Goal: Task Accomplishment & Management: Manage account settings

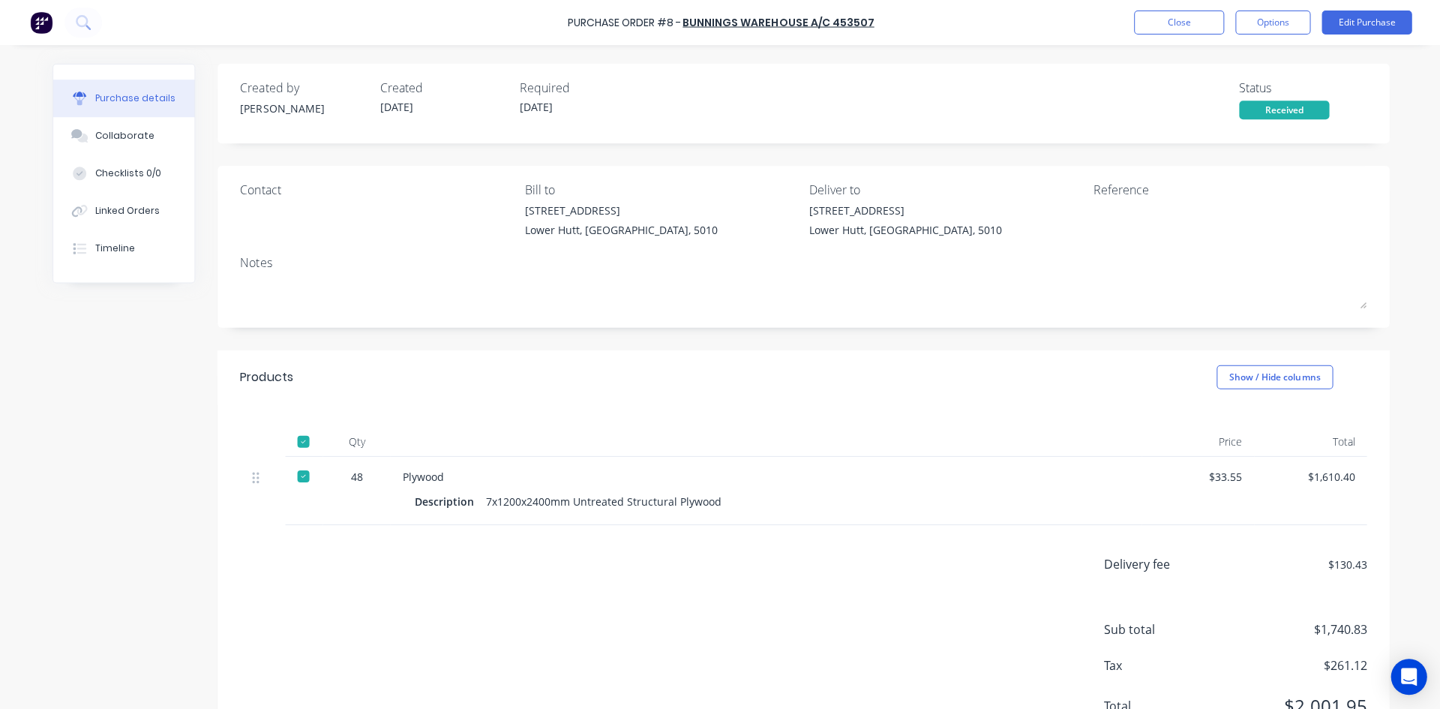
click at [1272, 31] on button "Options" at bounding box center [1270, 22] width 75 height 24
click at [1231, 88] on div "Convert to Bill" at bounding box center [1236, 91] width 115 height 22
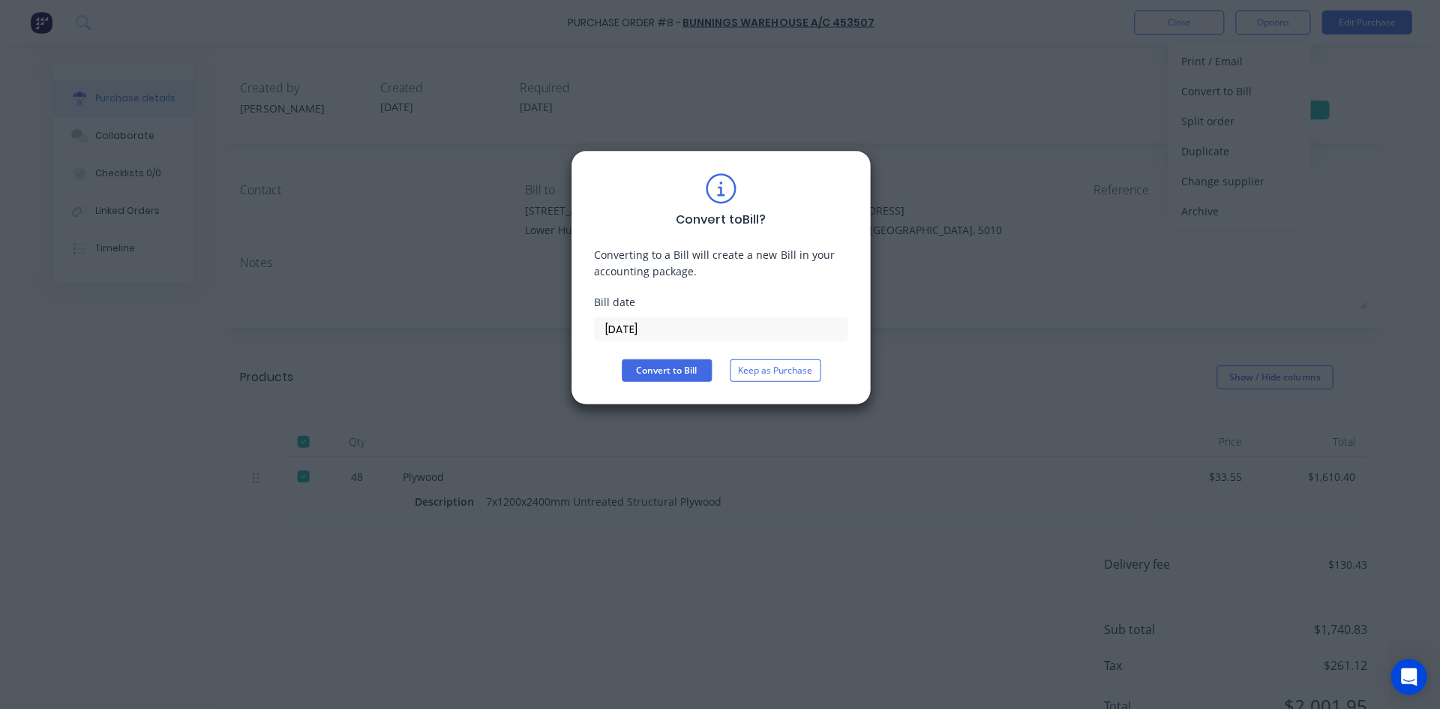
click at [676, 368] on button "Convert to Bill" at bounding box center [666, 369] width 90 height 22
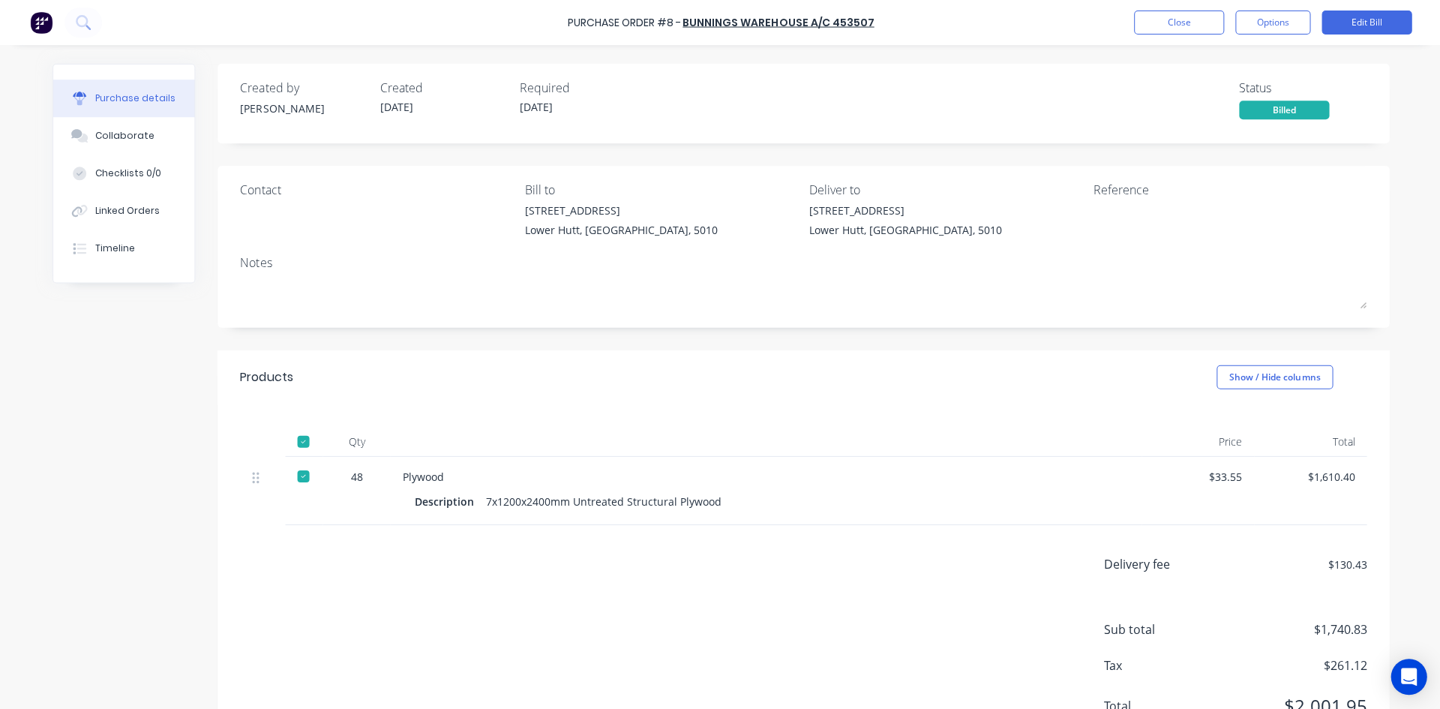
click at [1265, 22] on button "Options" at bounding box center [1270, 22] width 75 height 24
click at [1187, 61] on div "Print / Email" at bounding box center [1236, 61] width 115 height 22
click at [1197, 88] on div "With pricing" at bounding box center [1236, 91] width 115 height 22
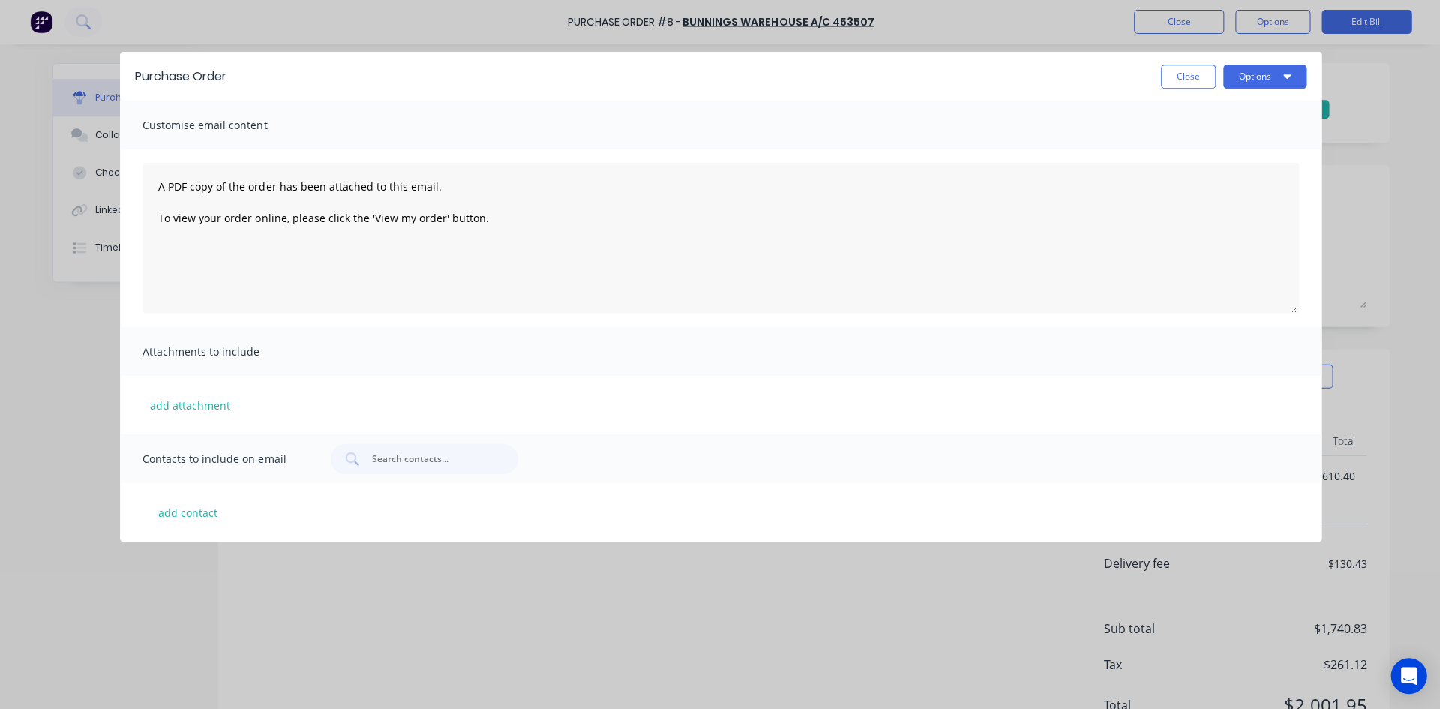
click at [1277, 75] on button "Options" at bounding box center [1262, 77] width 83 height 24
click at [1200, 112] on div "Print" at bounding box center [1233, 115] width 115 height 22
click at [1180, 76] on button "Close" at bounding box center [1186, 77] width 55 height 24
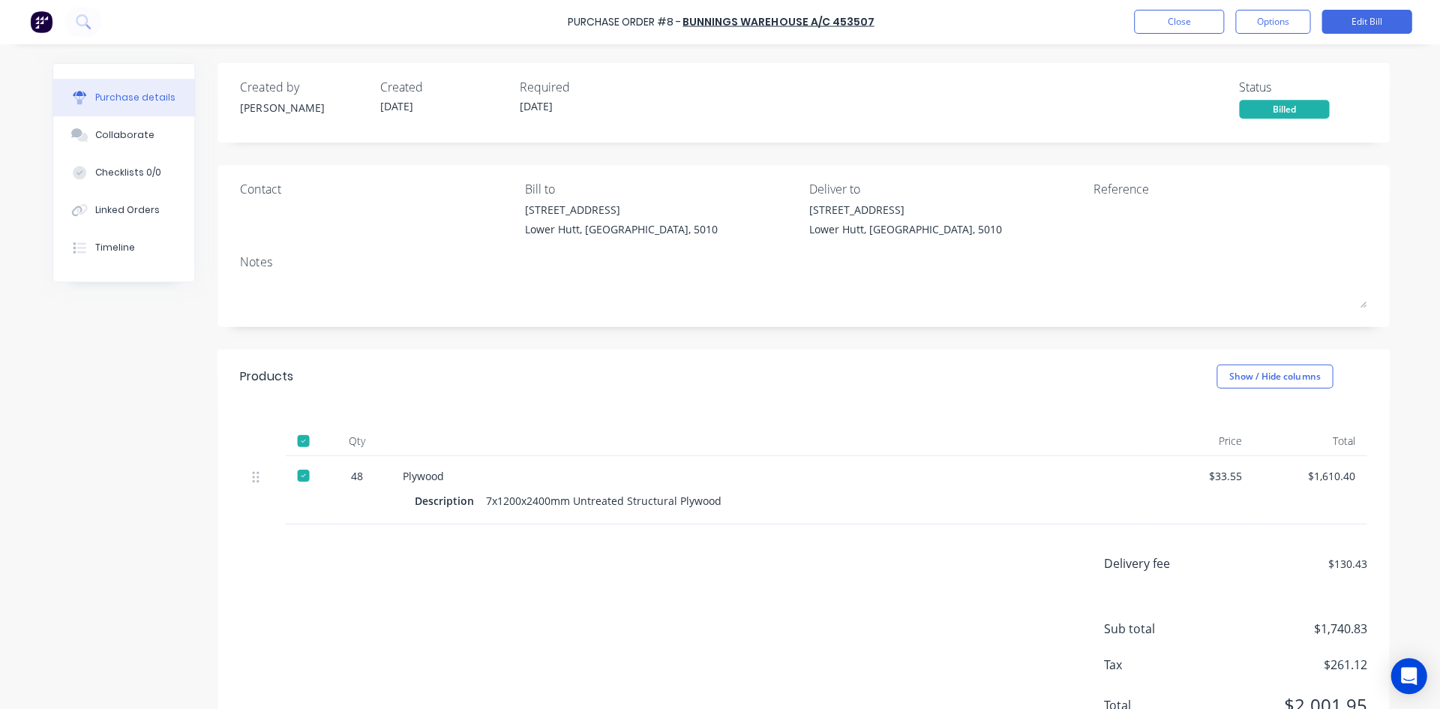
click at [124, 127] on button "Collaborate" at bounding box center [123, 135] width 141 height 37
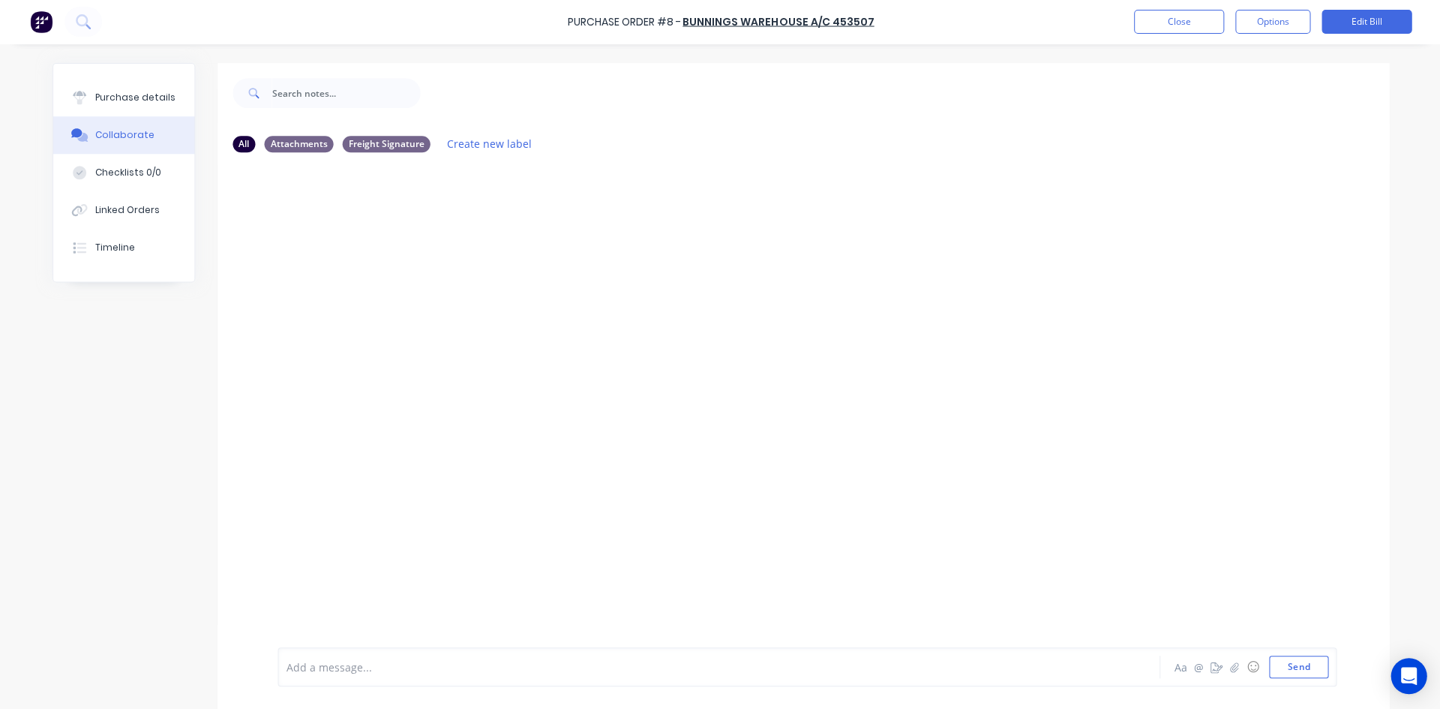
click at [114, 174] on div "Checklists 0/0" at bounding box center [128, 172] width 66 height 13
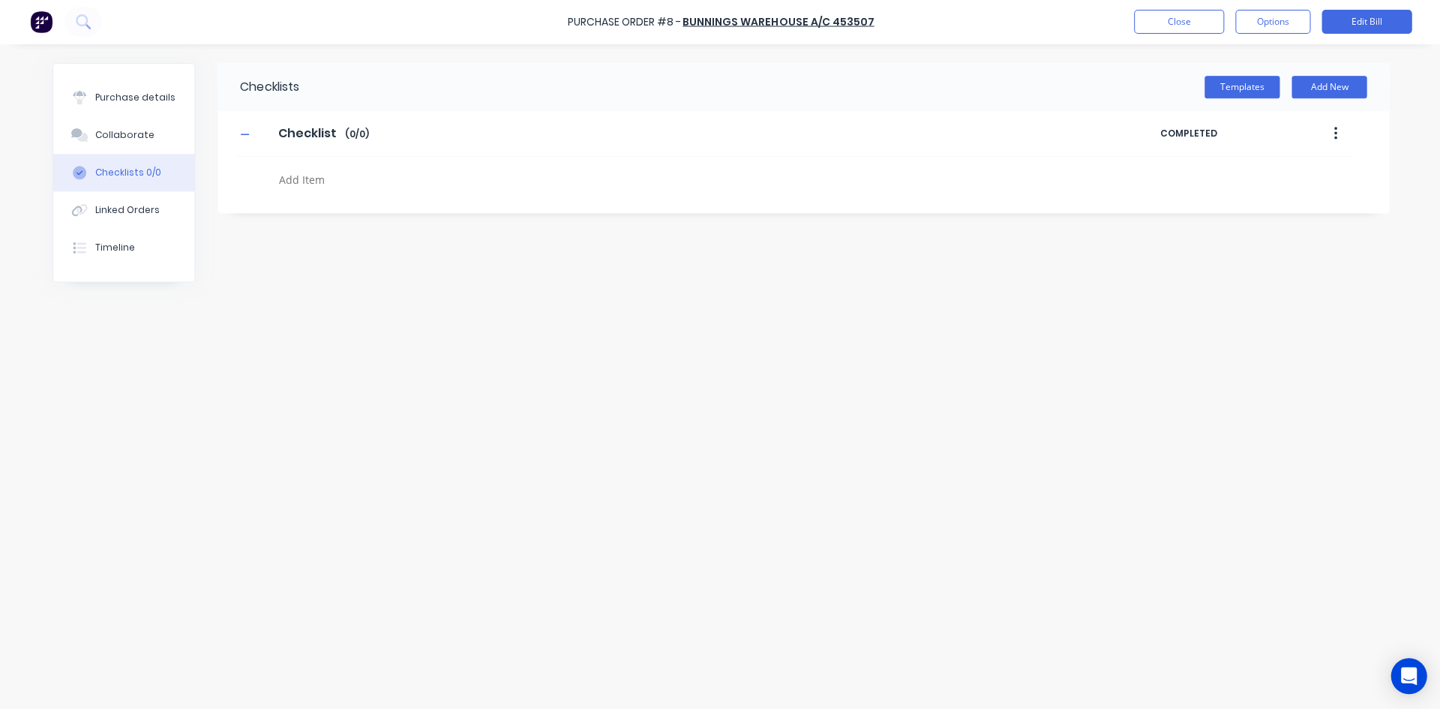
type textarea "x"
click at [117, 205] on div "Linked Orders" at bounding box center [127, 210] width 64 height 13
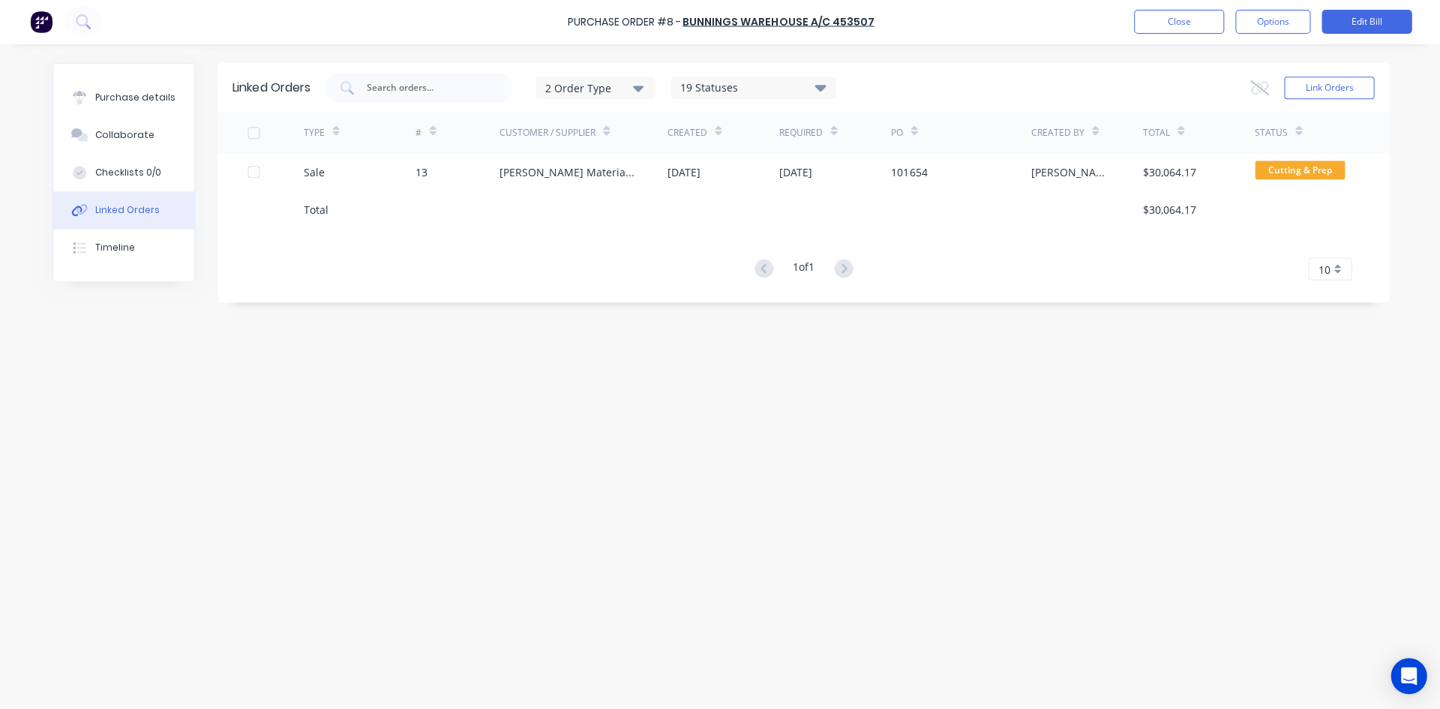
click at [139, 95] on div "Purchase details" at bounding box center [135, 97] width 80 height 13
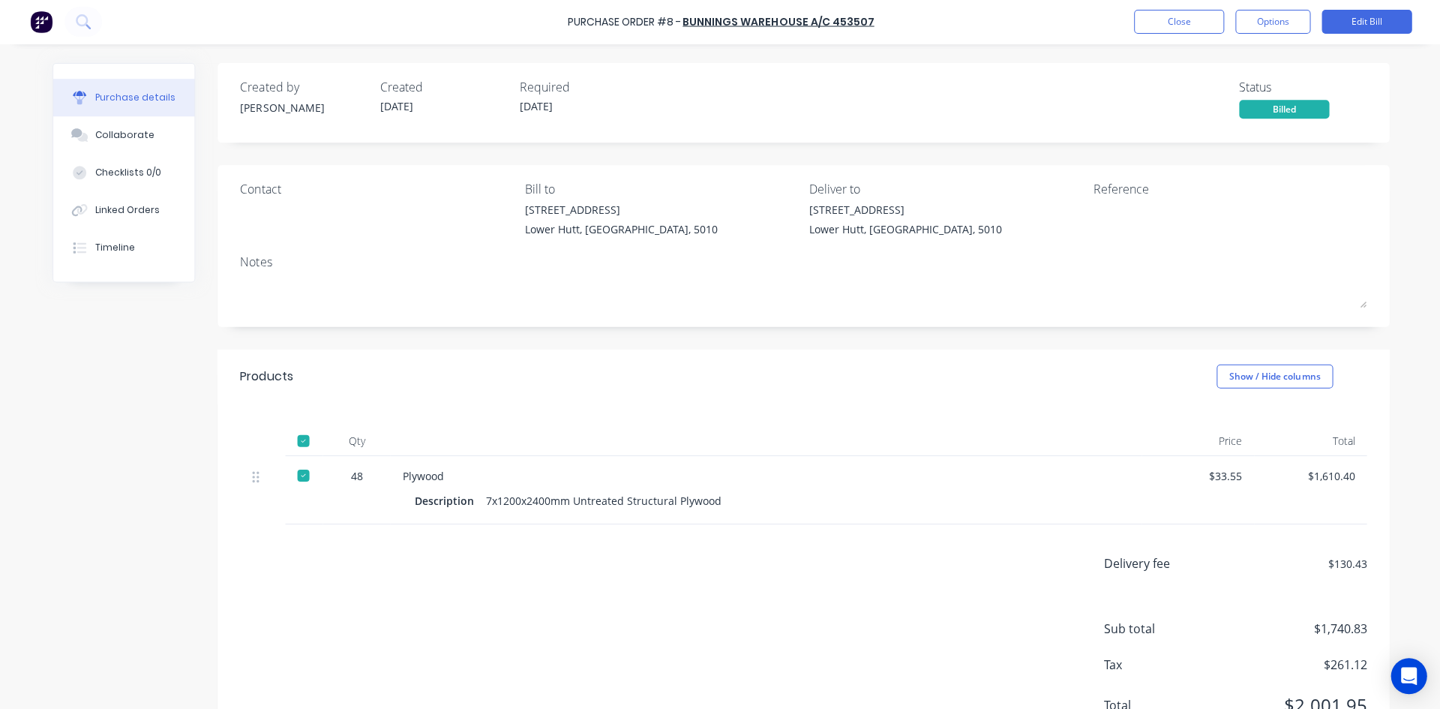
click at [118, 212] on div "Linked Orders" at bounding box center [127, 210] width 64 height 13
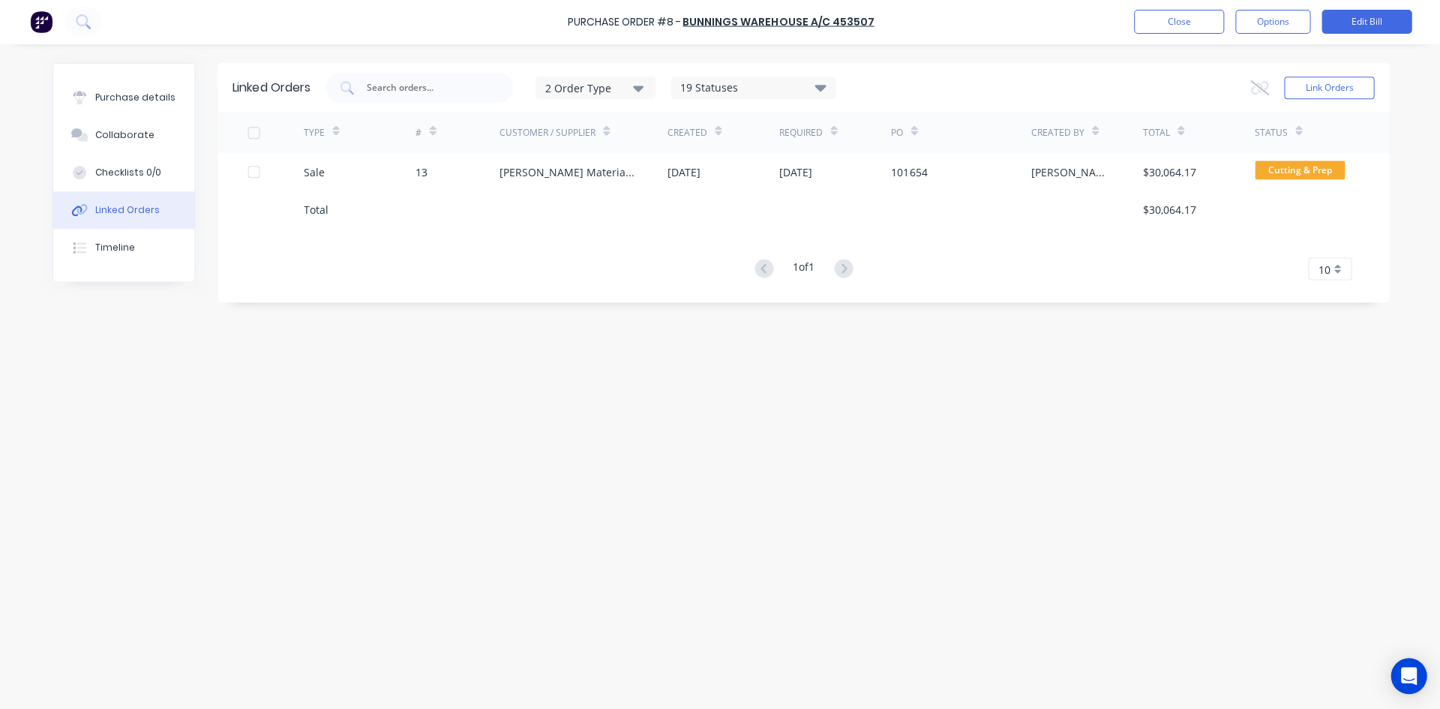
click at [427, 170] on div "13" at bounding box center [457, 172] width 84 height 37
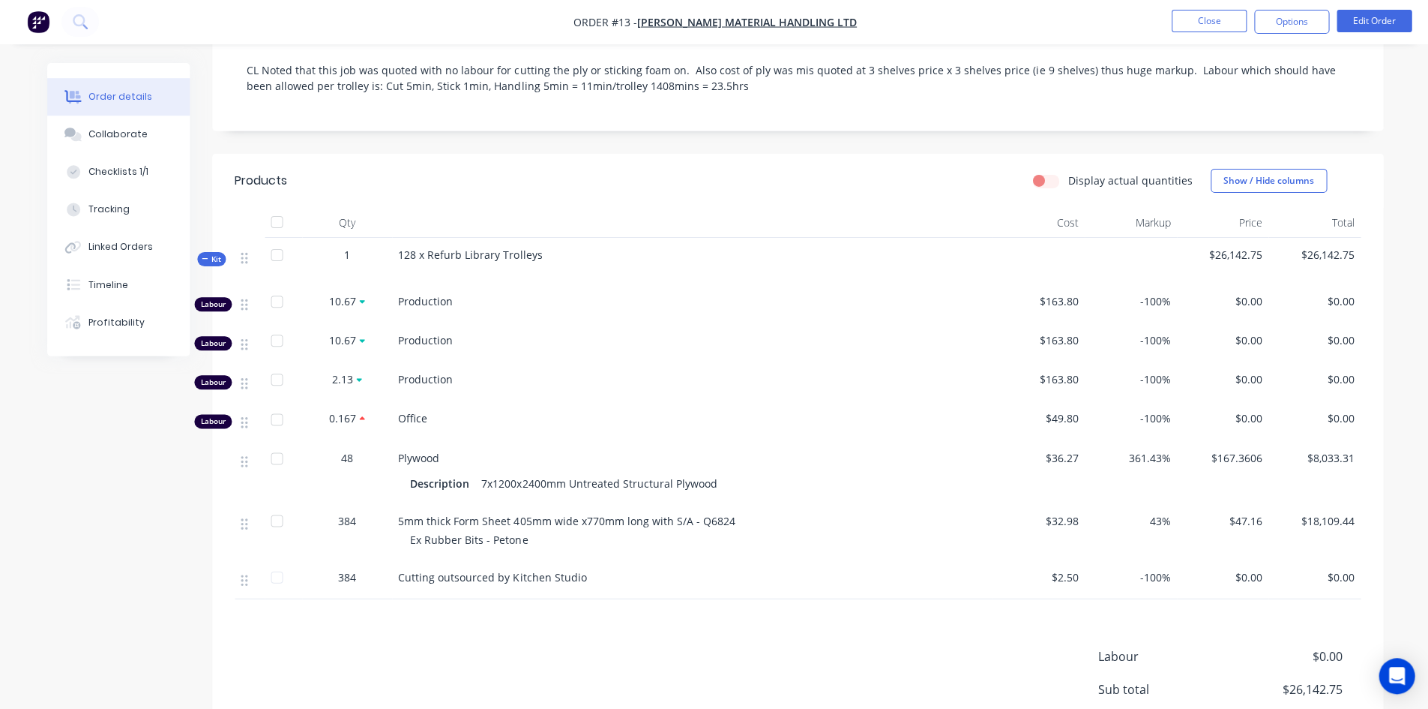
scroll to position [374, 0]
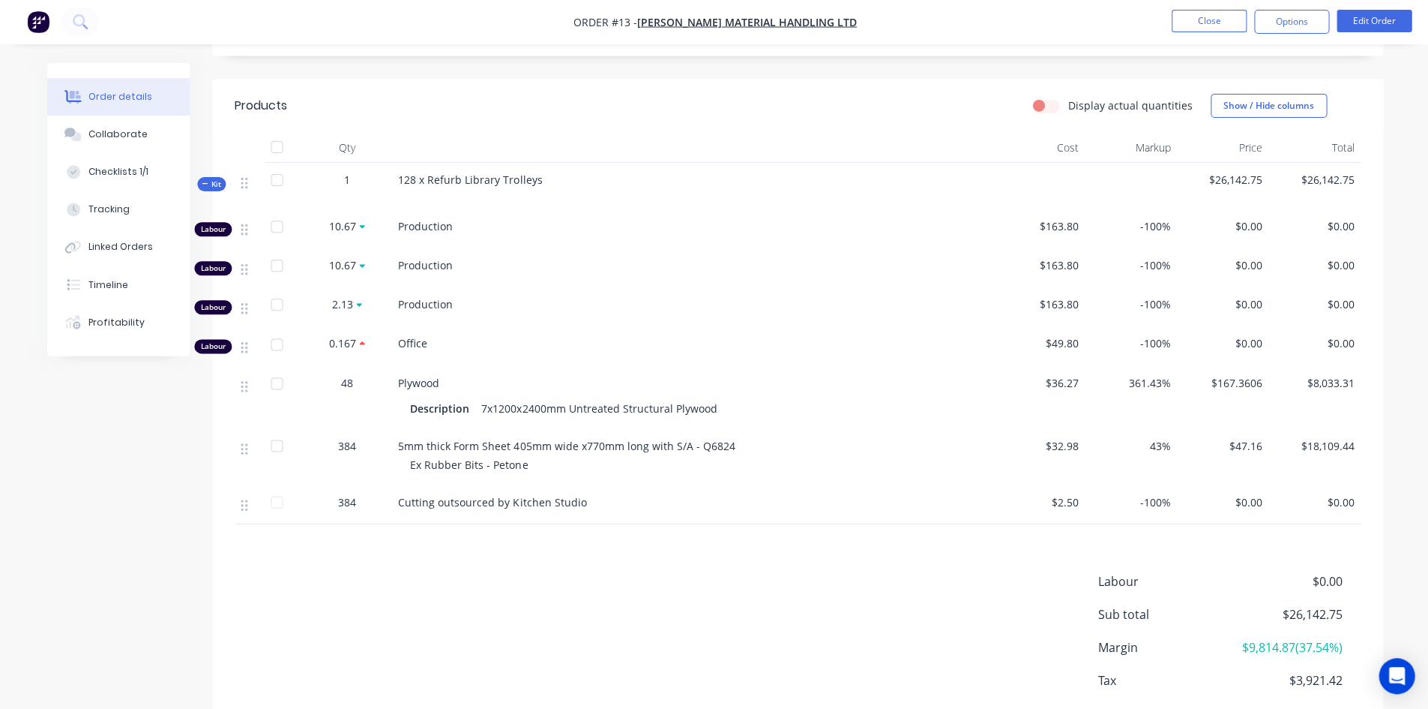
click at [1067, 98] on label "Display actual quantities" at bounding box center [1129, 106] width 124 height 16
click at [1044, 98] on input "Display actual quantities" at bounding box center [1038, 105] width 12 height 14
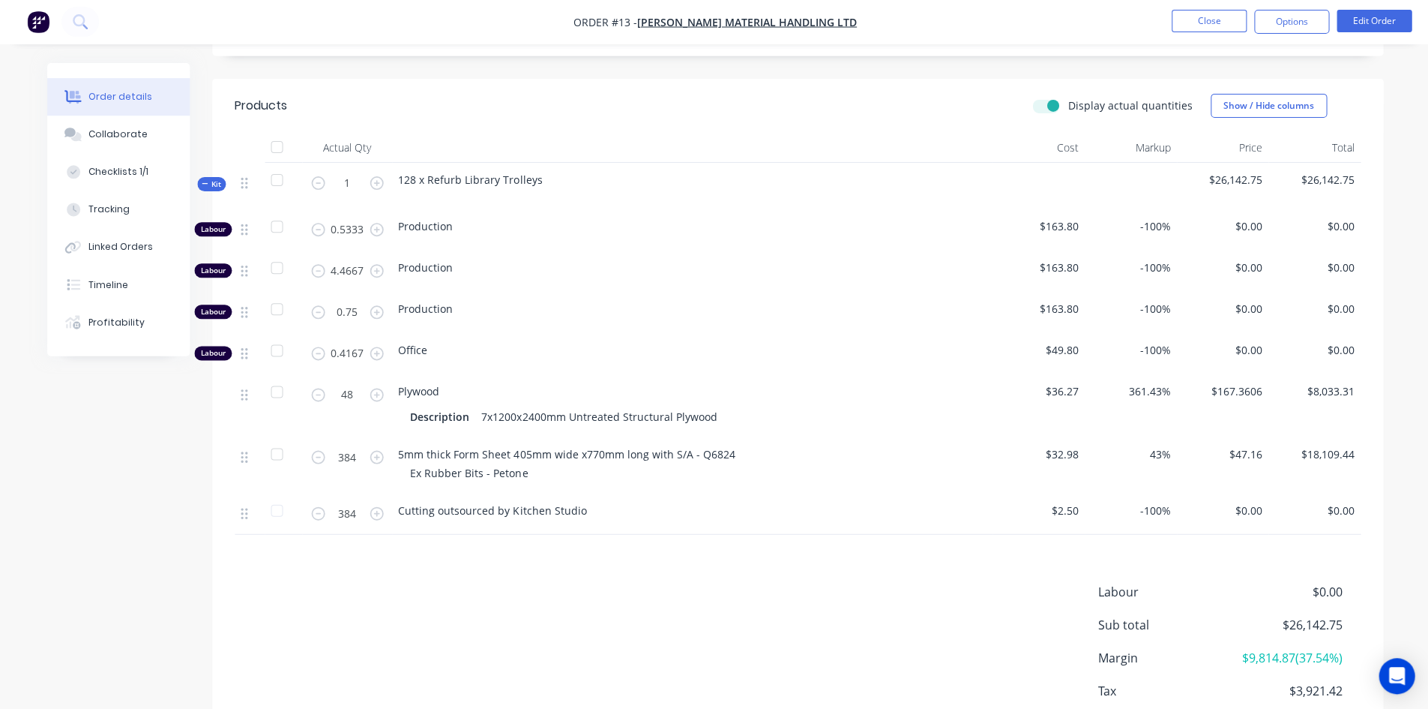
click at [1067, 98] on label "Display actual quantities" at bounding box center [1129, 106] width 124 height 16
click at [1044, 98] on input "Display actual quantities" at bounding box center [1038, 105] width 12 height 14
checkbox input "false"
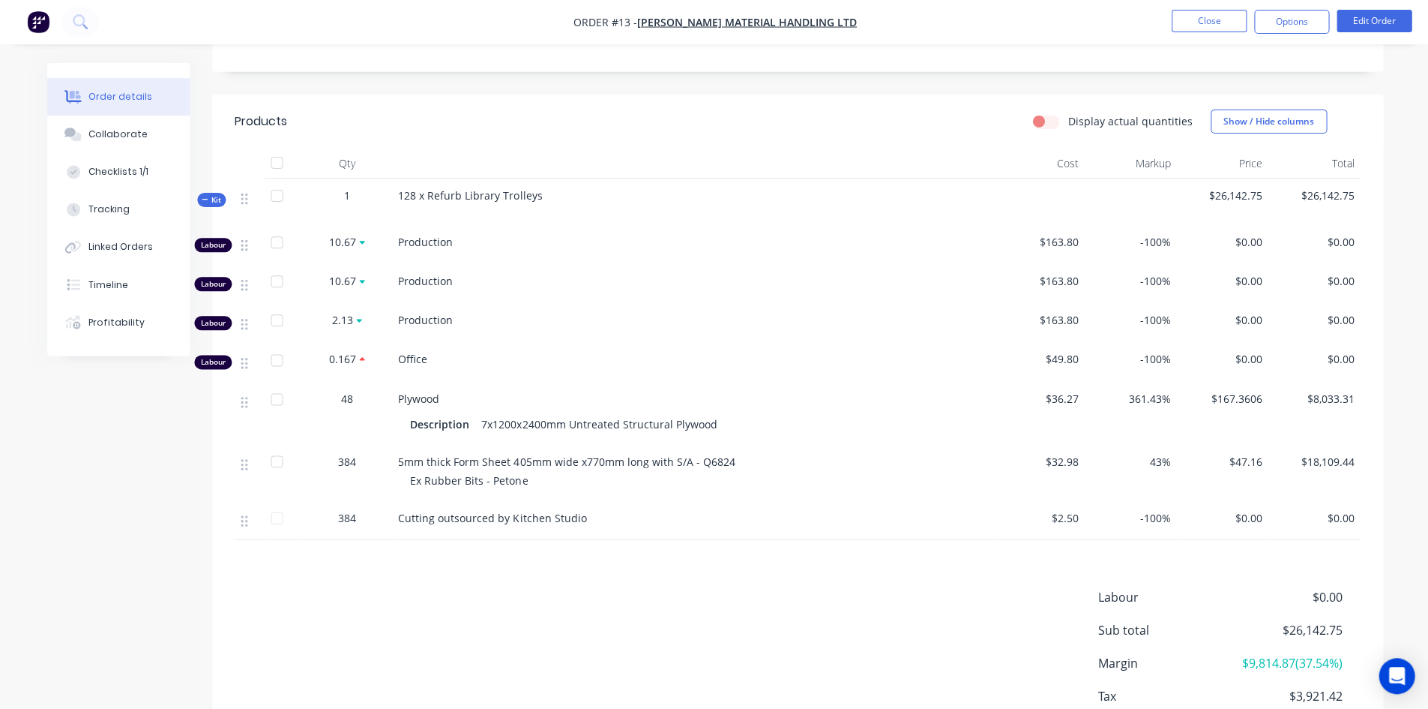
scroll to position [436, 0]
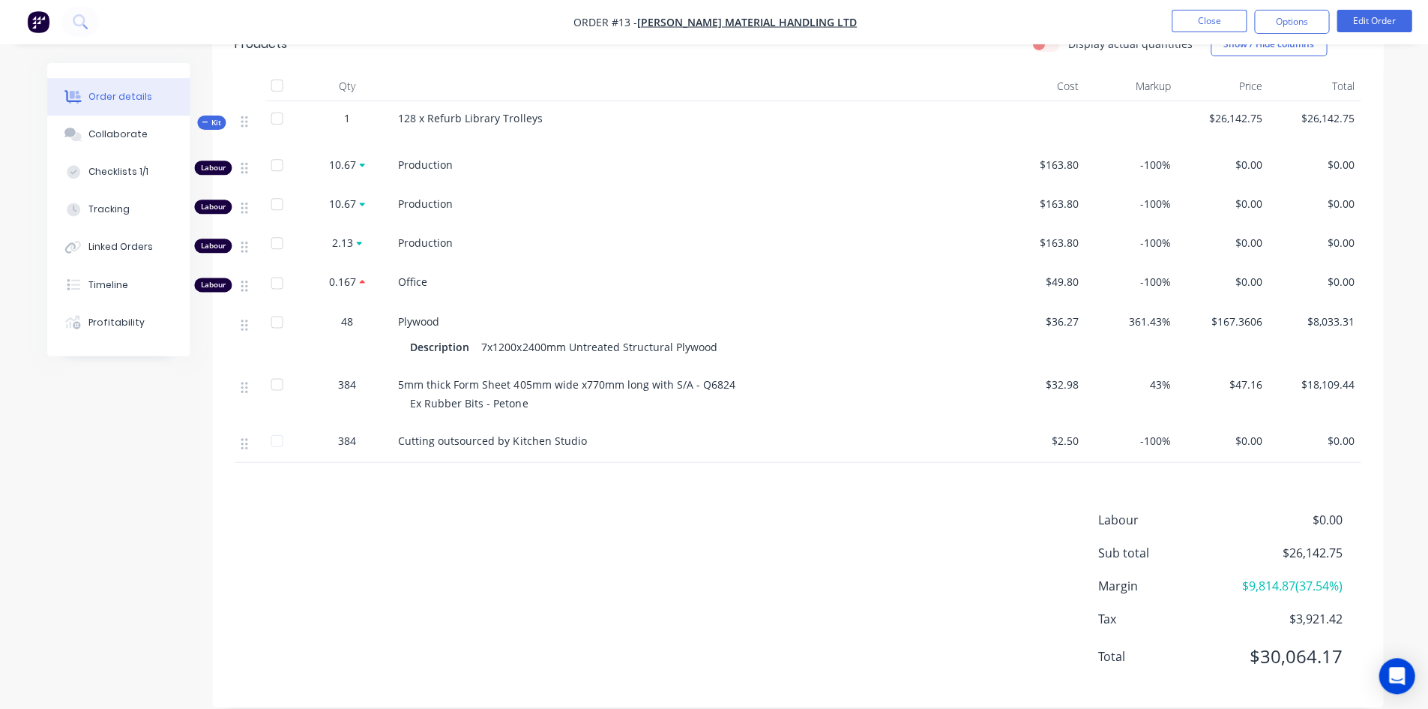
click at [416, 315] on span "Plywood" at bounding box center [418, 322] width 41 height 14
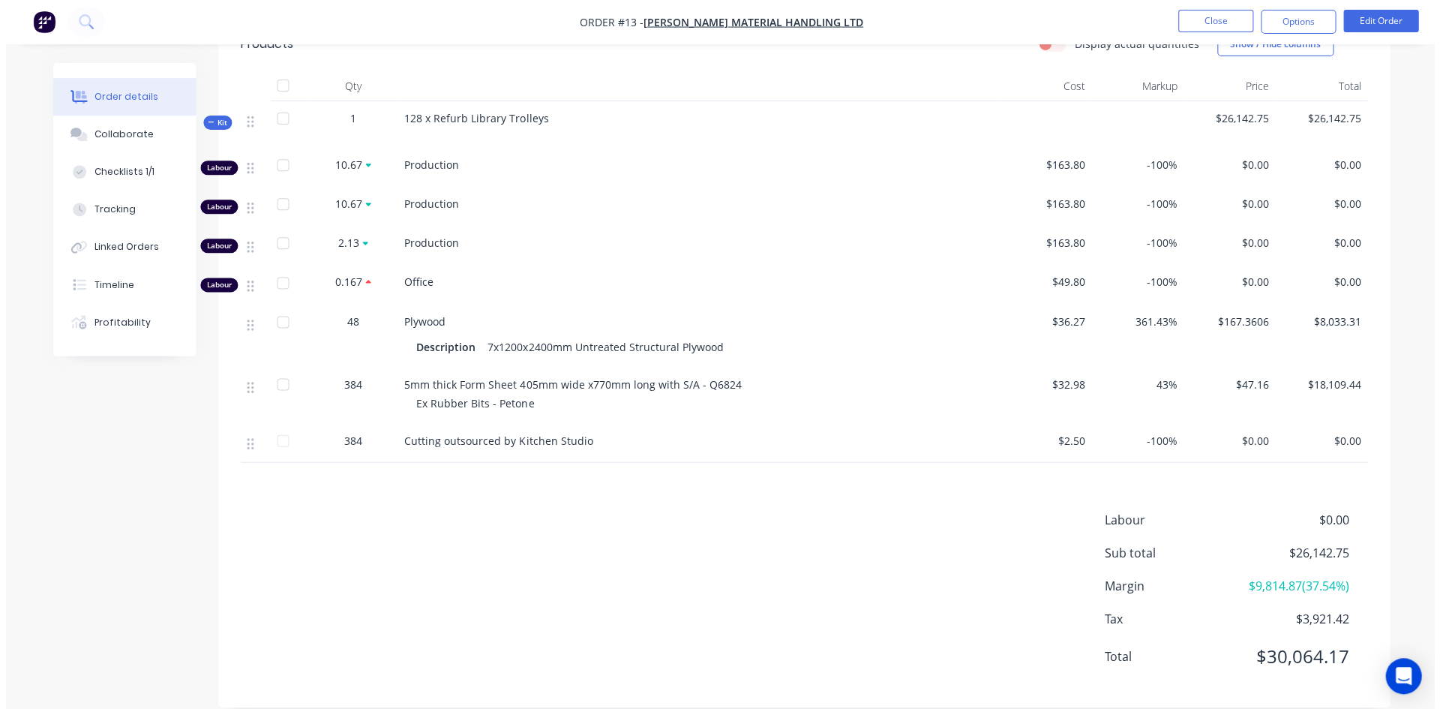
scroll to position [0, 0]
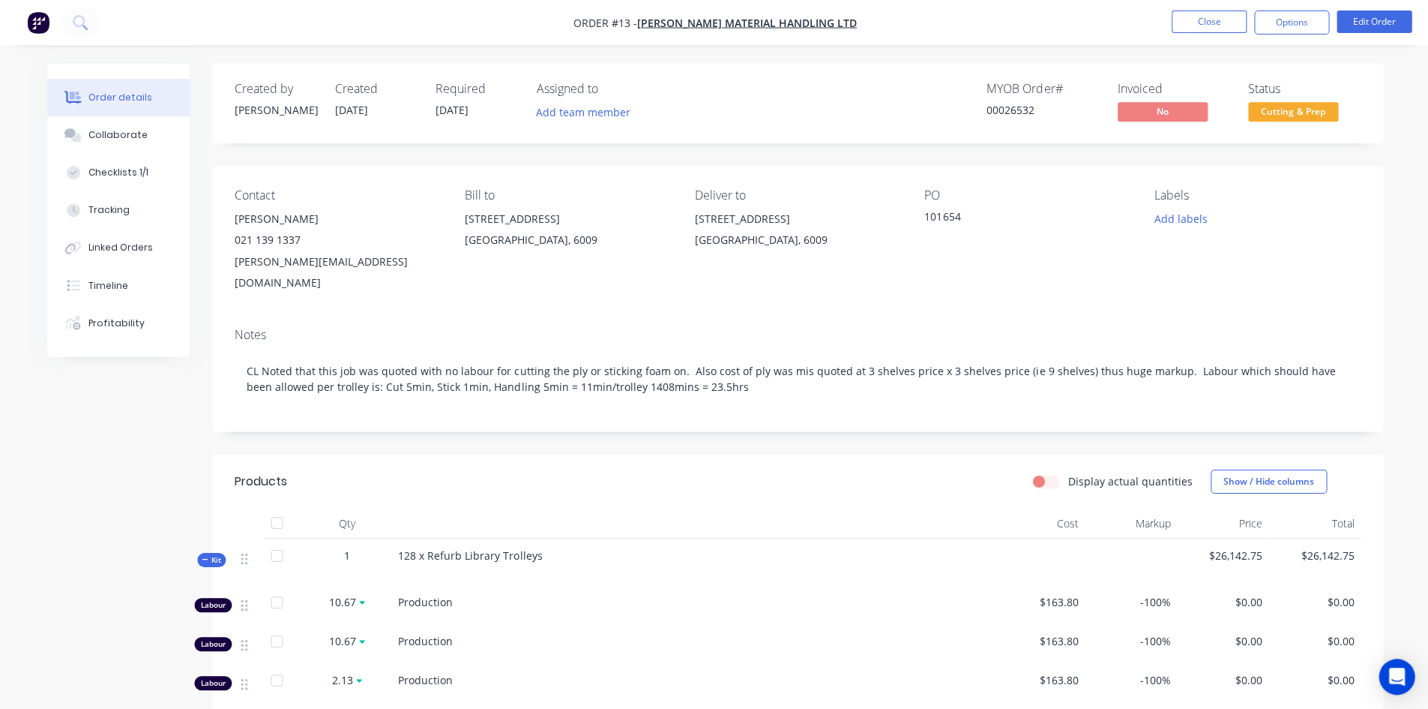
click at [130, 241] on div "Linked Orders" at bounding box center [120, 247] width 64 height 13
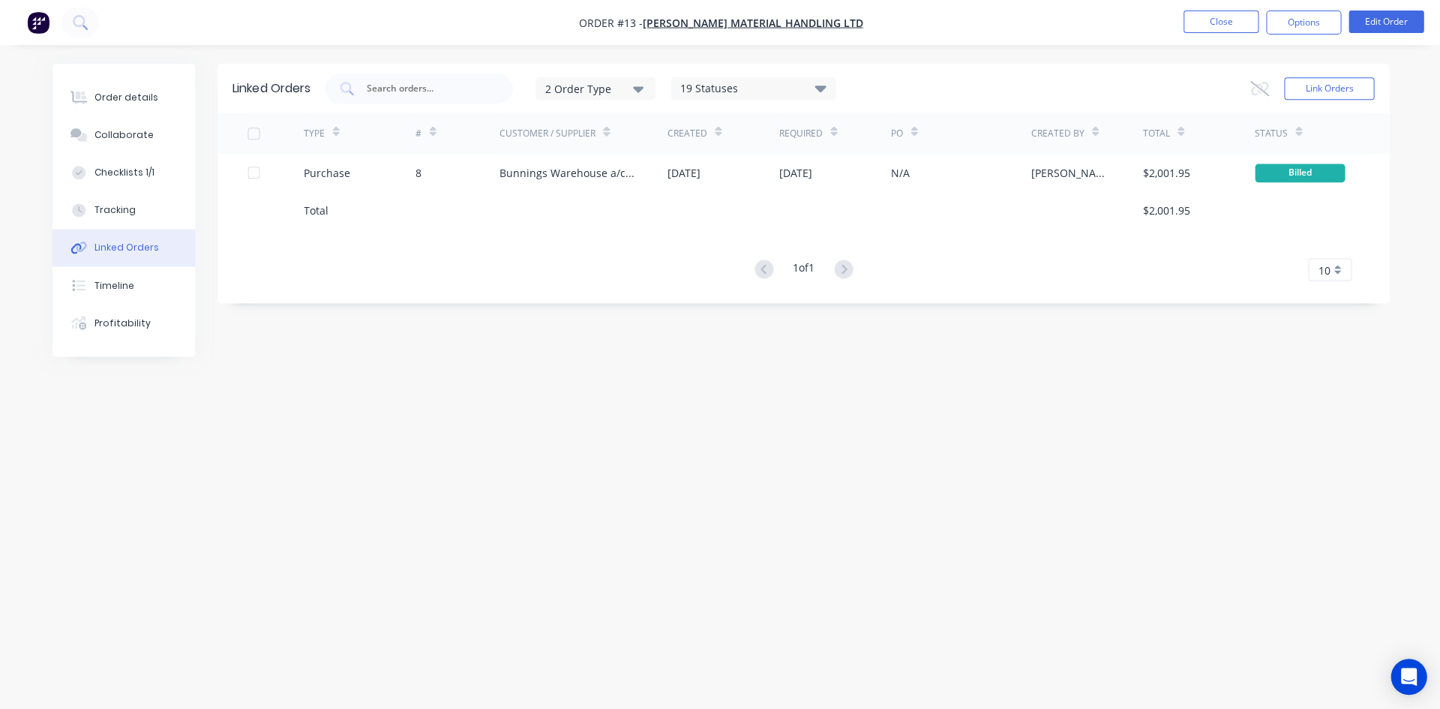
click at [413, 174] on div "Purchase" at bounding box center [360, 172] width 112 height 37
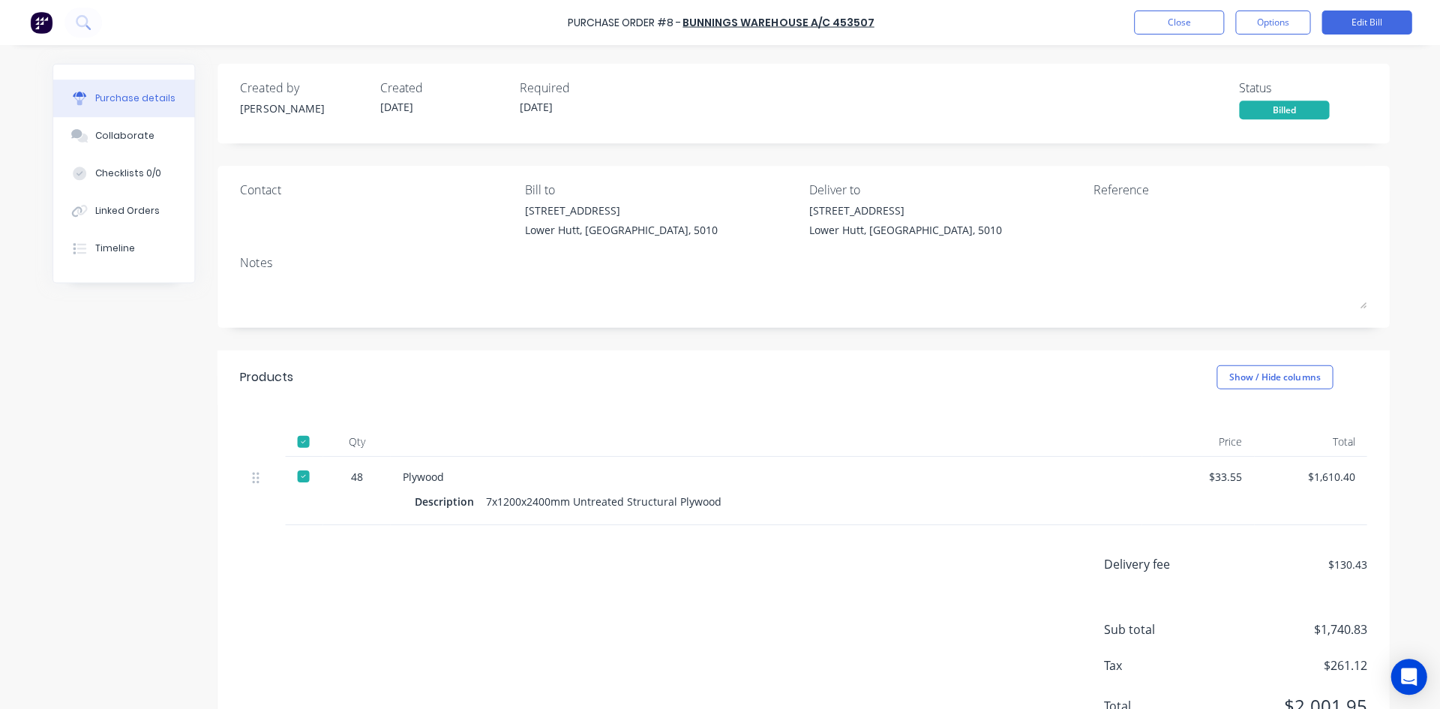
click at [1371, 24] on button "Edit Bill" at bounding box center [1365, 22] width 90 height 24
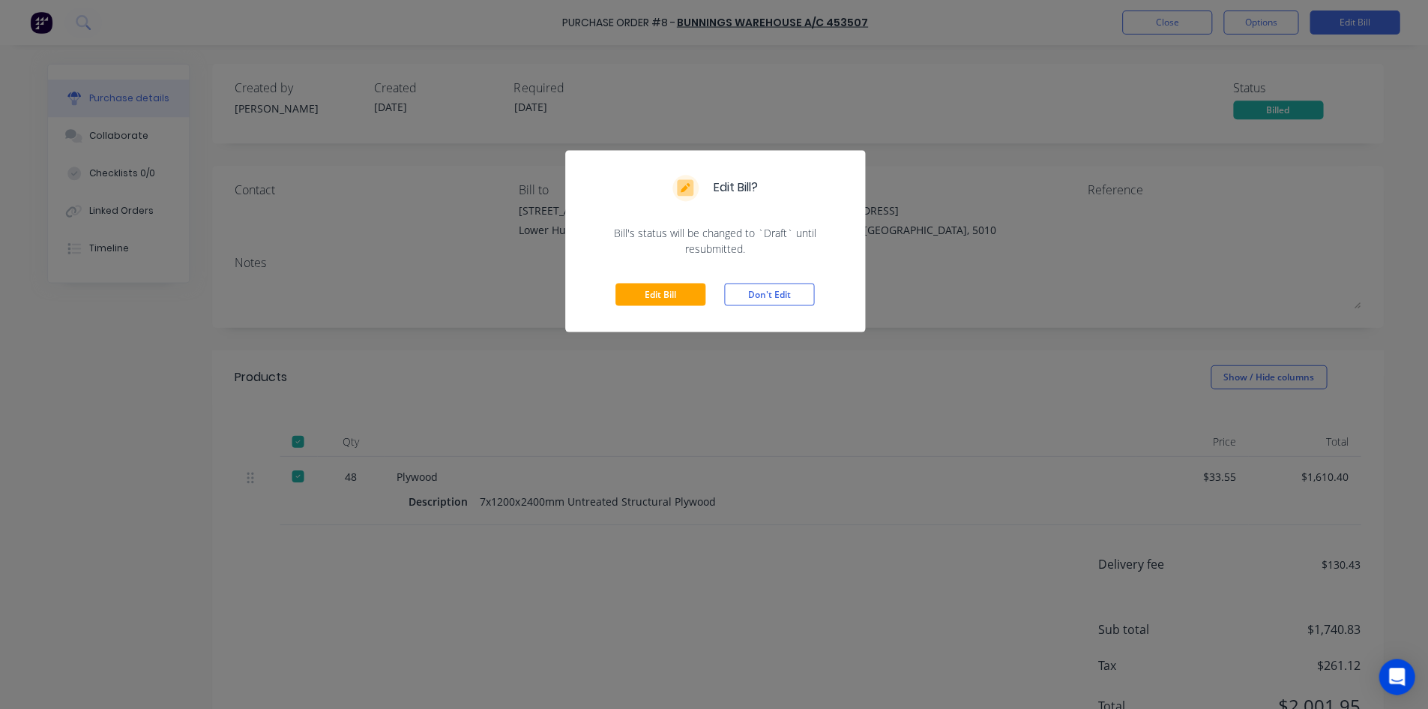
click at [763, 293] on button "Don't Edit" at bounding box center [769, 294] width 90 height 22
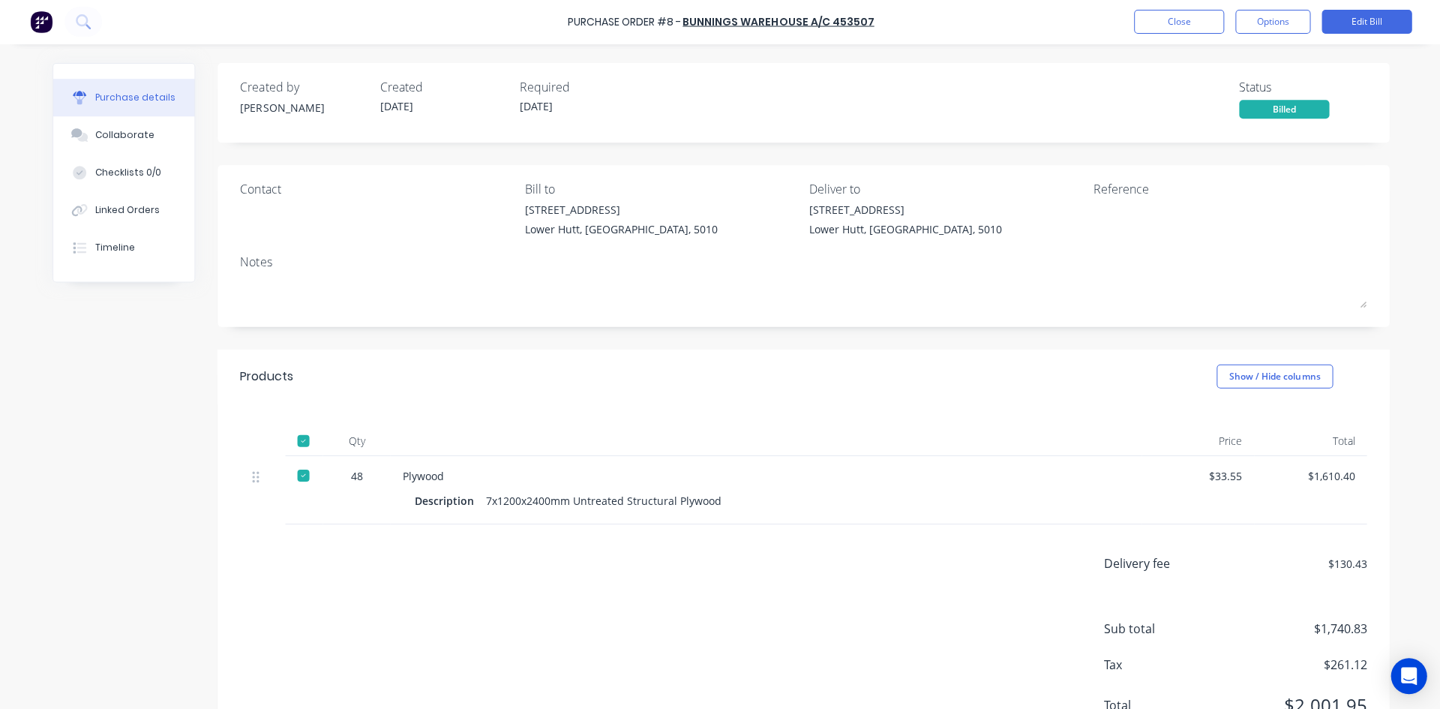
click at [1202, 24] on button "Close" at bounding box center [1177, 22] width 90 height 24
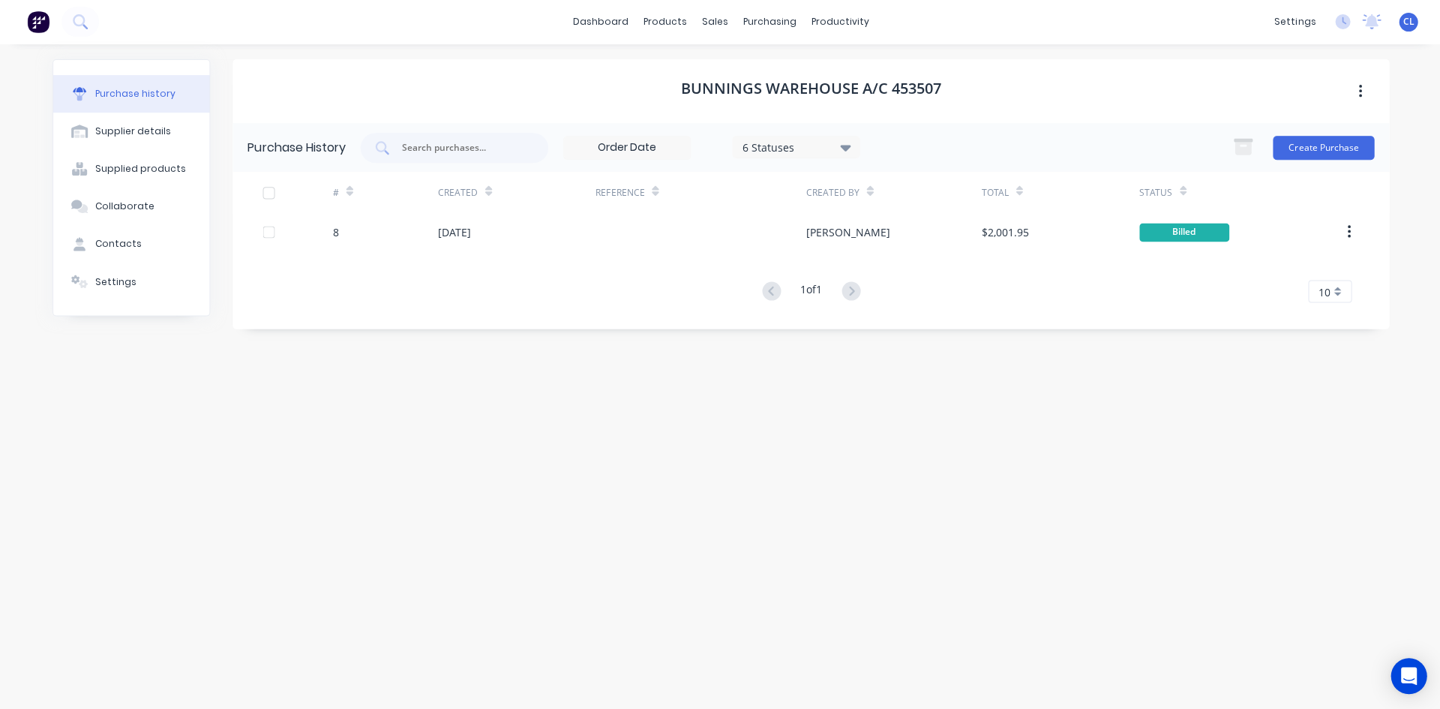
click at [1348, 232] on icon "button" at bounding box center [1347, 232] width 4 height 16
click at [980, 302] on div "1 of 1 10 5 10 15 20 25 30 35" at bounding box center [809, 292] width 1155 height 22
click at [394, 330] on div "Bunnings Warehouse a/c 453507 Purchase History 6 Statuses 6 Statuses Create Pur…" at bounding box center [809, 369] width 1155 height 619
click at [963, 16] on div "dashboard products sales purchasing productivity dashboard products Product Cat…" at bounding box center [720, 22] width 1440 height 45
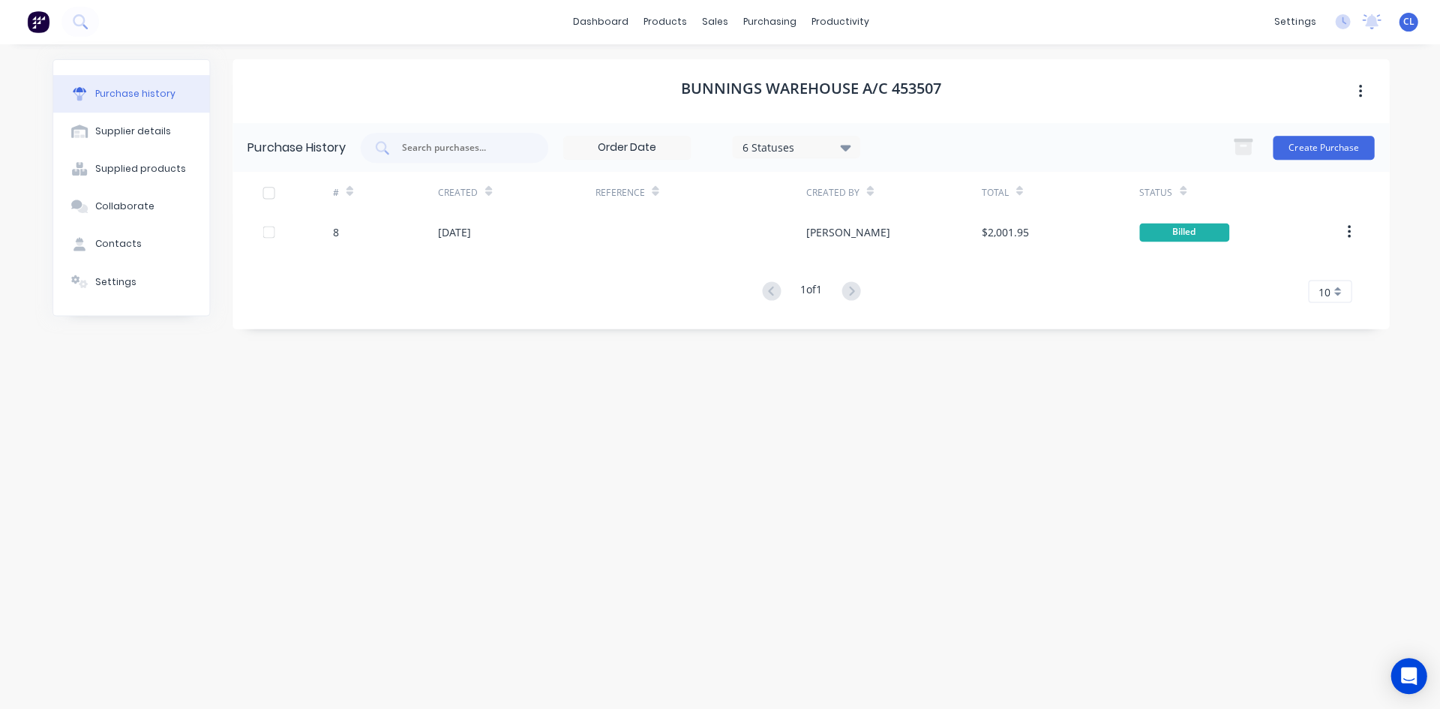
click at [442, 304] on div "Purchase History 6 Statuses 6 Statuses Create Purchase # Created Reference Crea…" at bounding box center [809, 226] width 1155 height 205
drag, startPoint x: 759, startPoint y: 20, endPoint x: 762, endPoint y: 31, distance: 11.6
click at [759, 20] on div "purchasing" at bounding box center [769, 22] width 68 height 22
click at [692, 65] on div "Product Catalogue" at bounding box center [730, 71] width 93 height 13
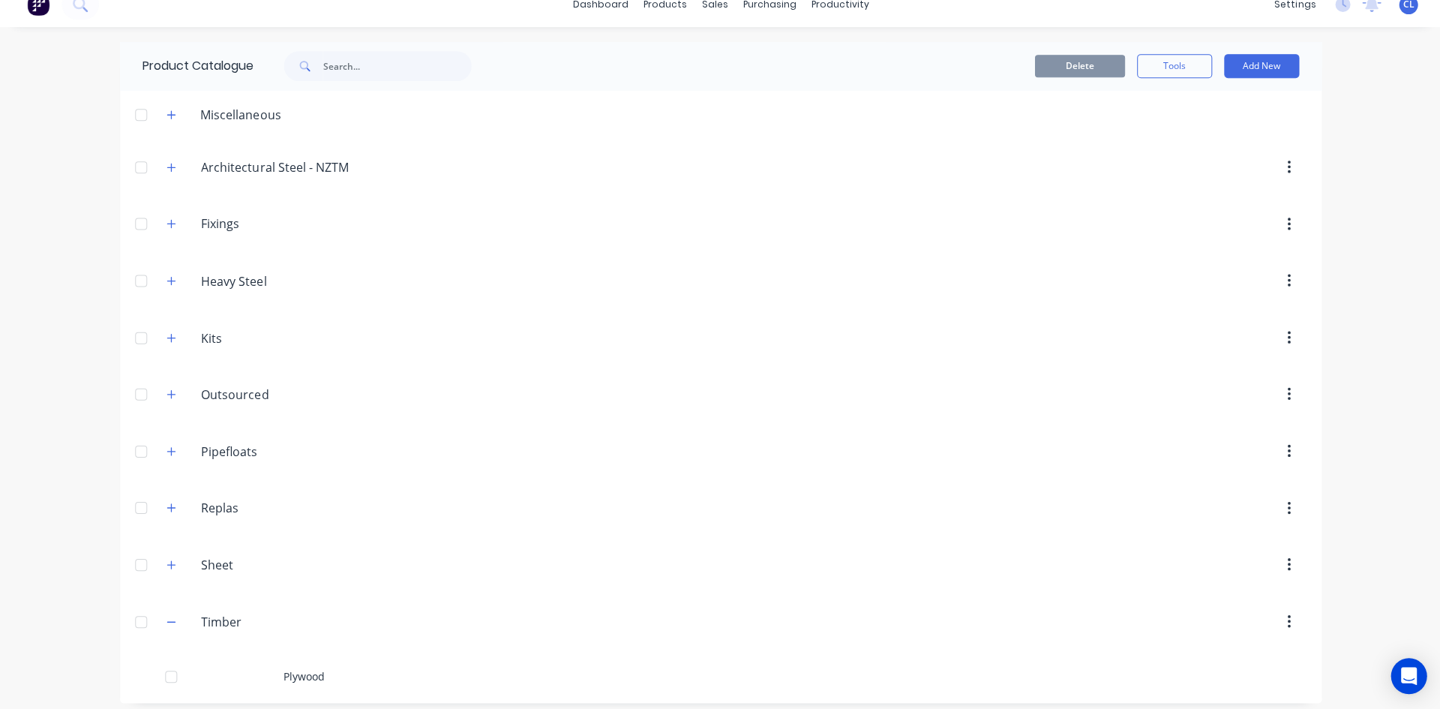
scroll to position [26, 0]
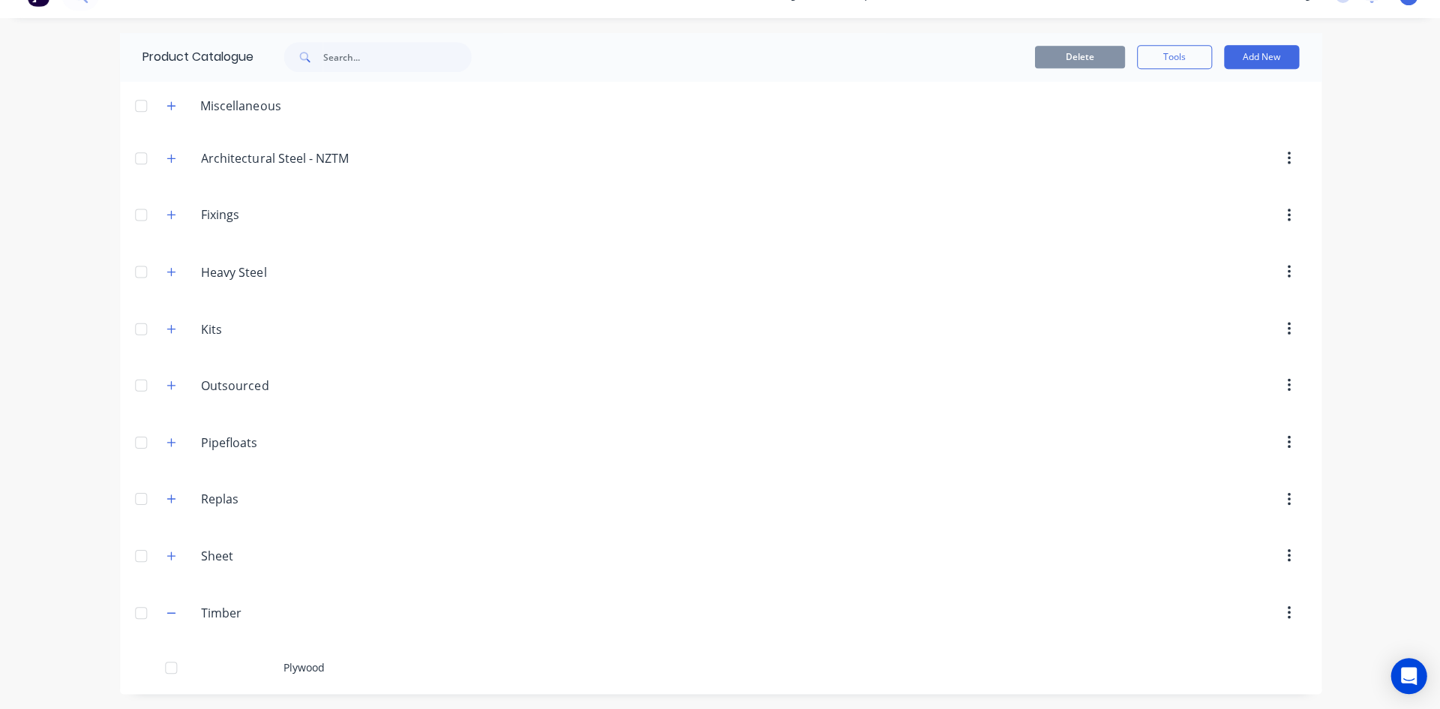
click at [316, 660] on div "Plywood" at bounding box center [720, 666] width 1200 height 53
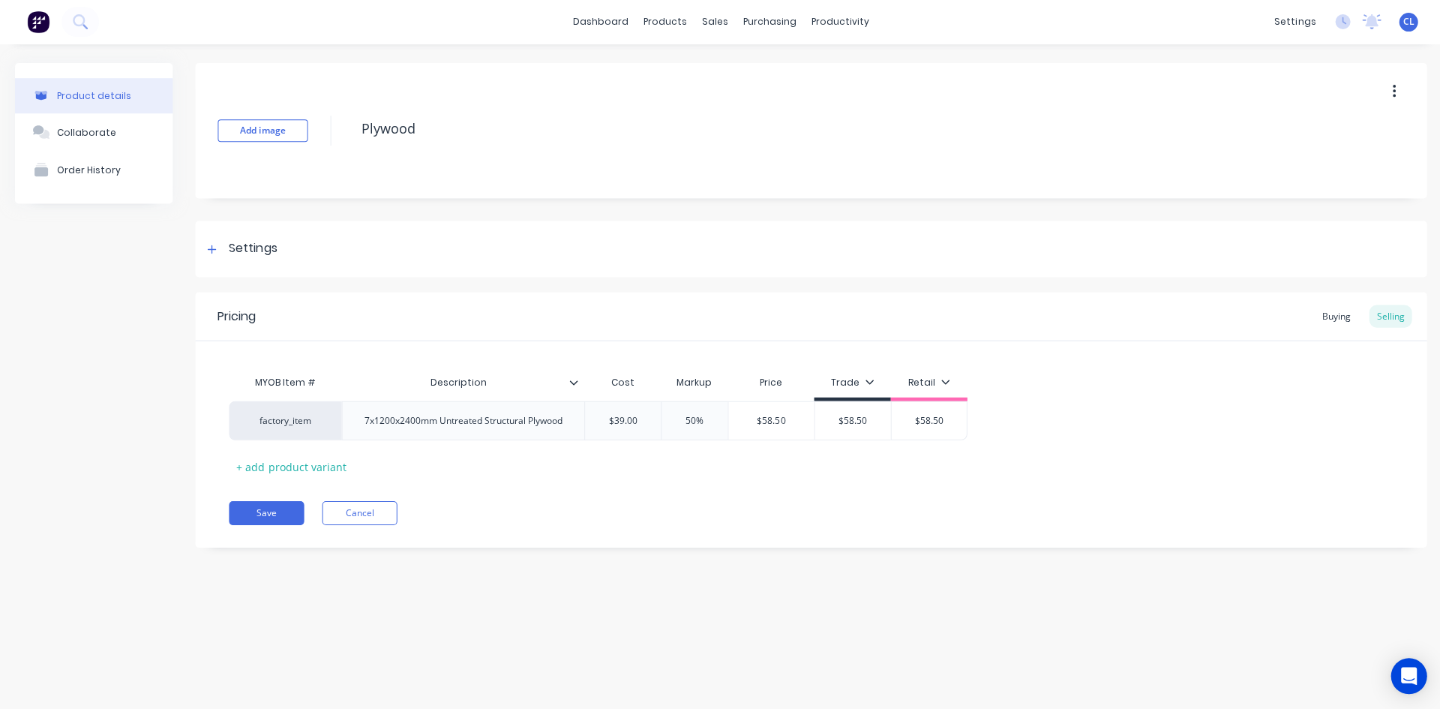
type textarea "x"
click at [208, 249] on icon at bounding box center [212, 249] width 8 height 8
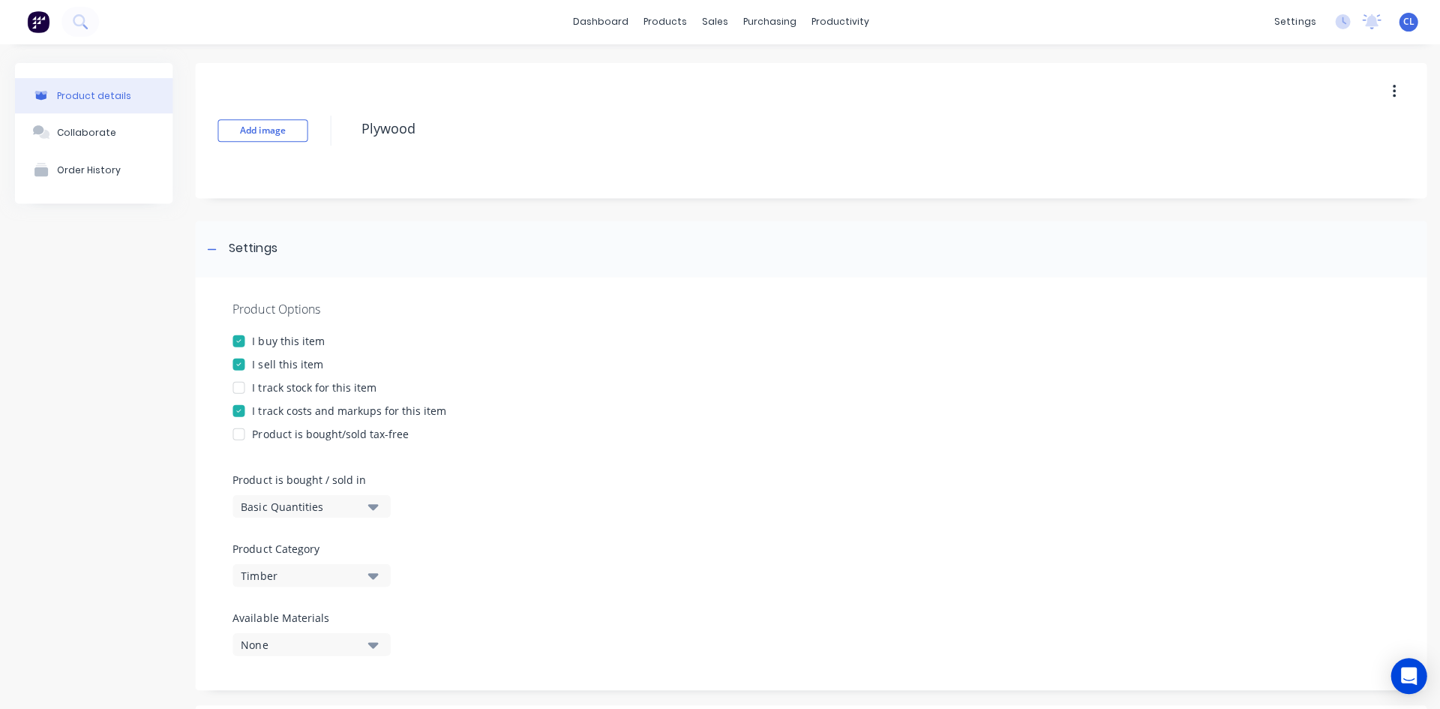
scroll to position [517, 0]
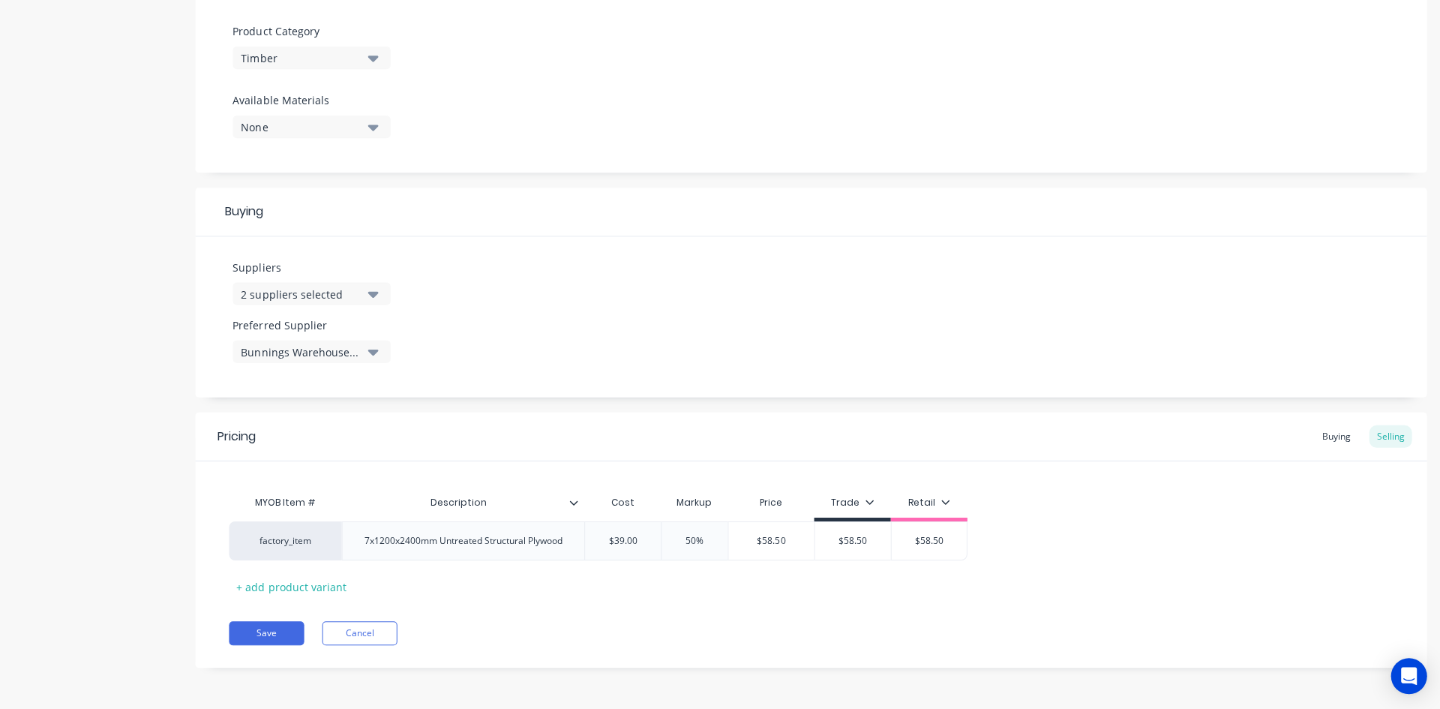
click at [1062, 510] on div "MYOB Item # Description Cost Markup Price Trade Retail factory_item 7x1200x2400…" at bounding box center [810, 542] width 1162 height 111
